Goal: Information Seeking & Learning: Learn about a topic

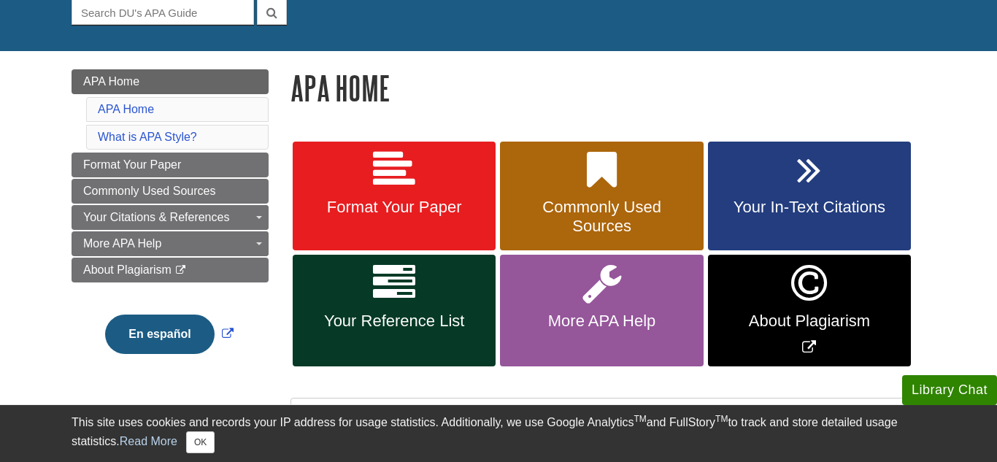
scroll to position [150, 0]
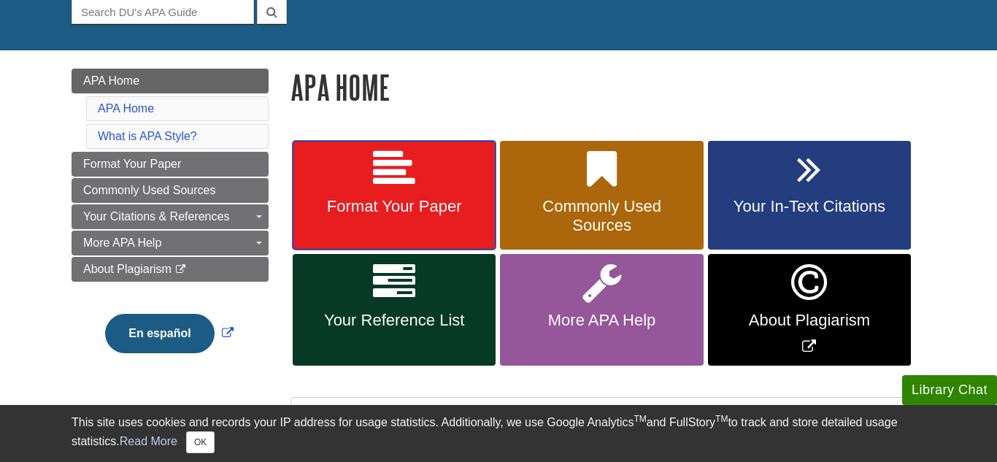
click at [458, 212] on span "Format Your Paper" at bounding box center [394, 206] width 181 height 19
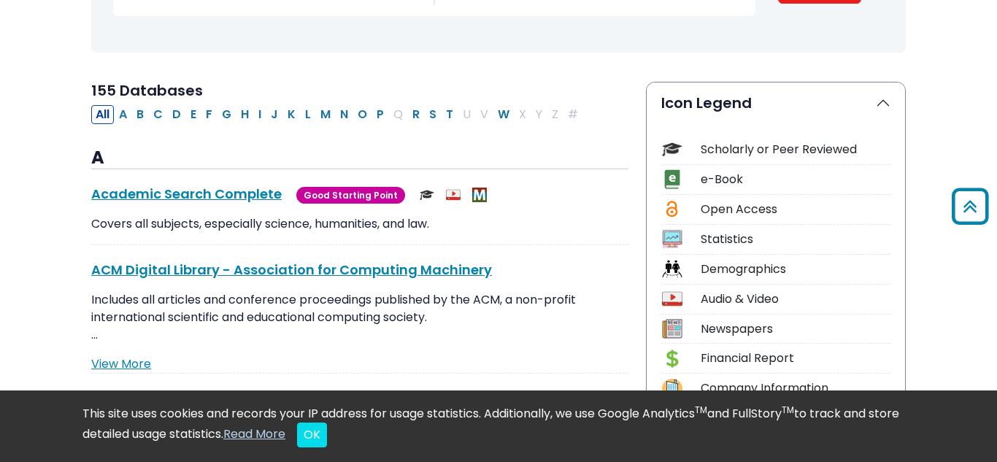
scroll to position [273, 0]
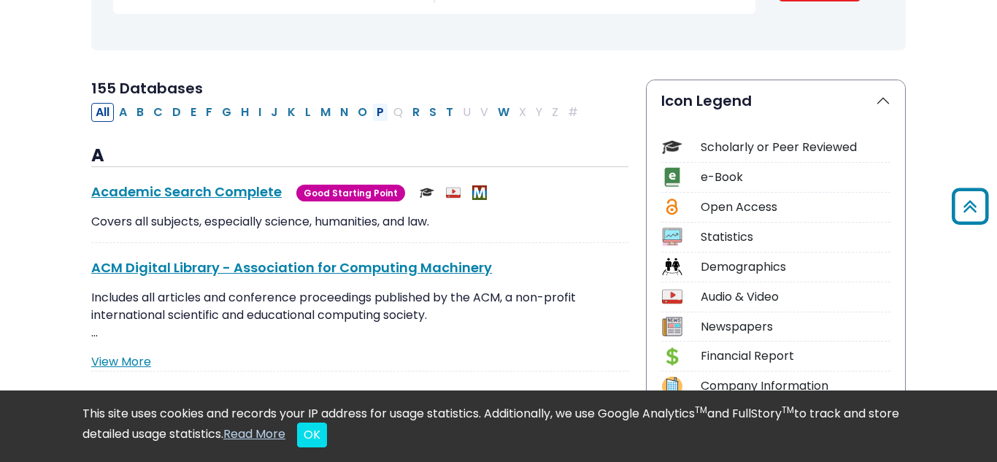
click at [374, 115] on button "P" at bounding box center [380, 112] width 16 height 19
select select "Database Subject Filter"
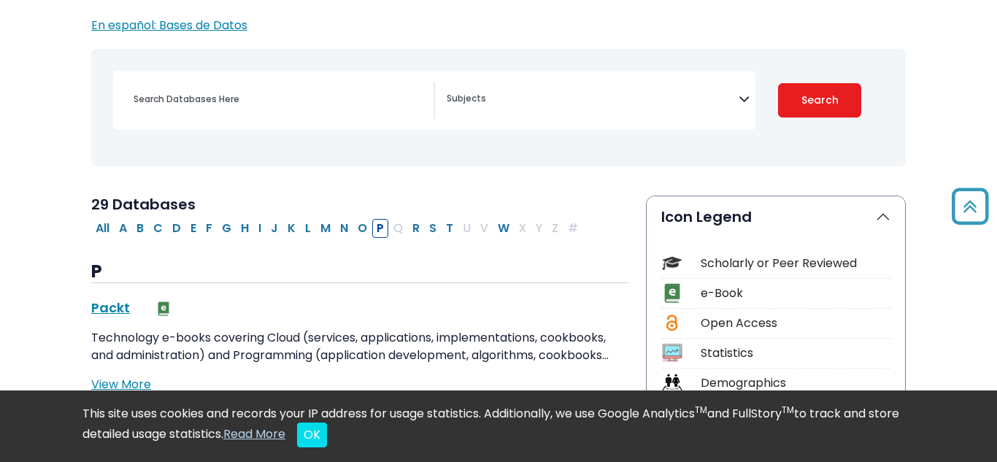
scroll to position [156, 0]
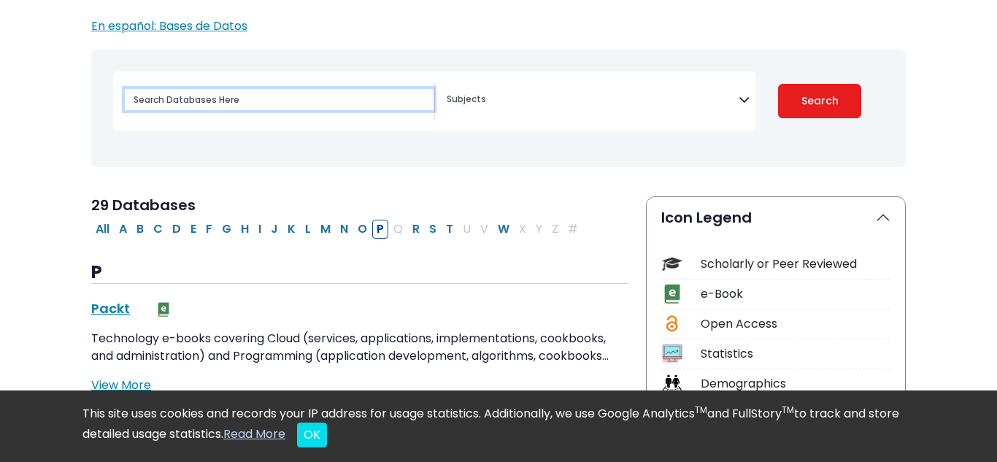
click at [267, 102] on input "Search database by title or keyword" at bounding box center [279, 99] width 309 height 21
type input "proQuest"
click at [778, 84] on button "Search" at bounding box center [819, 101] width 83 height 34
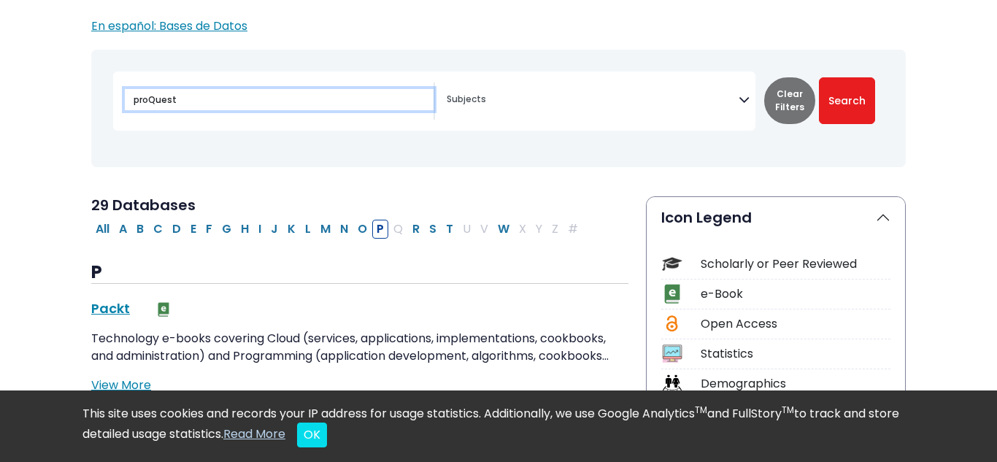
select select "Database Subject Filter"
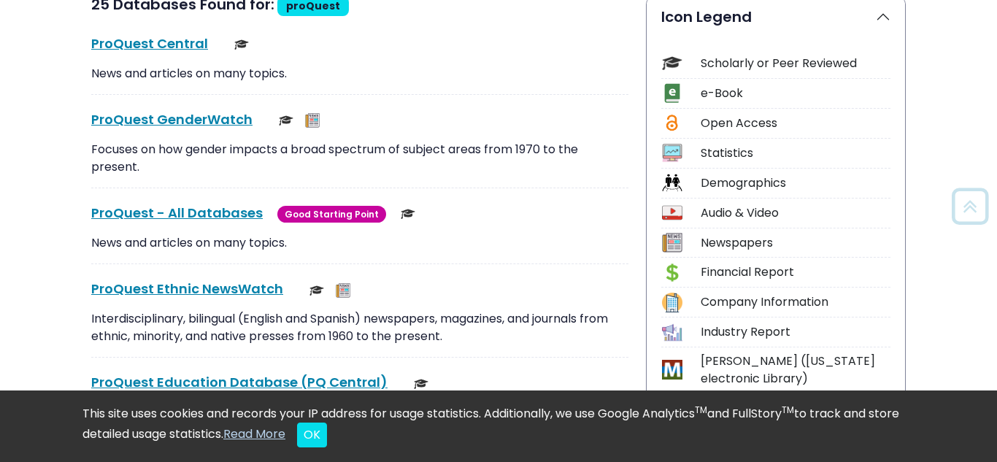
scroll to position [358, 0]
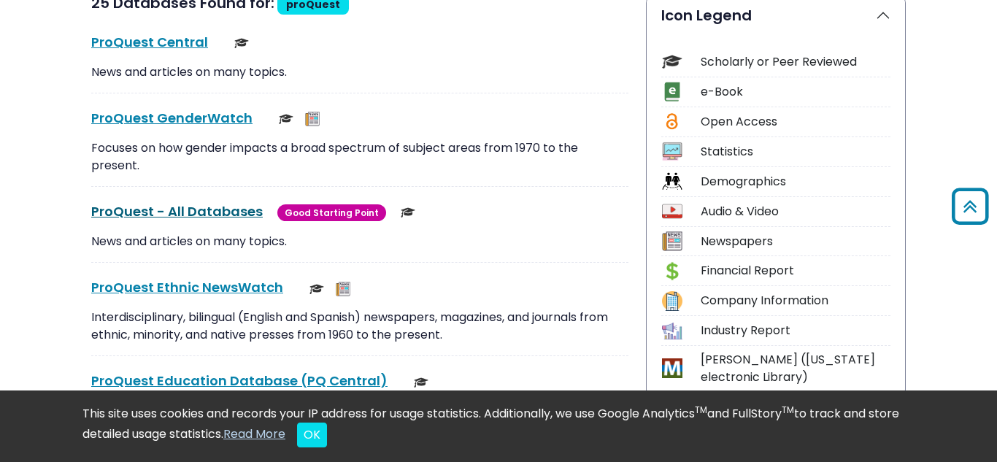
click at [226, 212] on link "ProQuest - All Databases This link opens in a new window" at bounding box center [177, 211] width 172 height 18
